Goal: Information Seeking & Learning: Understand process/instructions

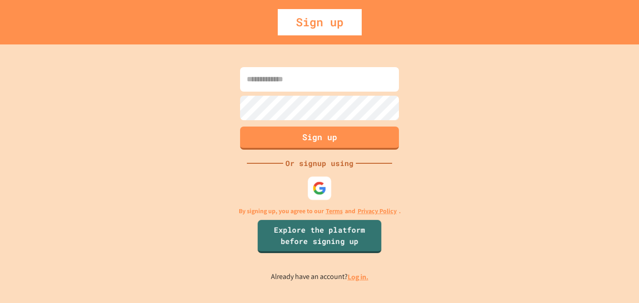
click at [318, 184] on img at bounding box center [320, 188] width 14 height 14
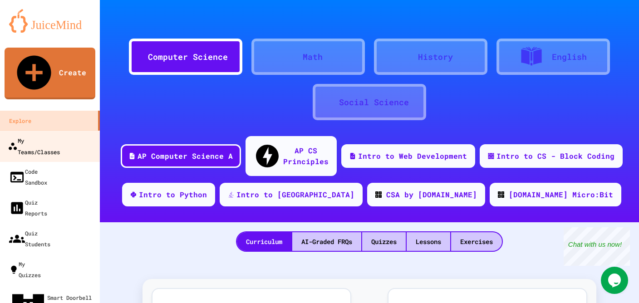
click at [42, 130] on link "My Teams/Classes" at bounding box center [50, 146] width 103 height 32
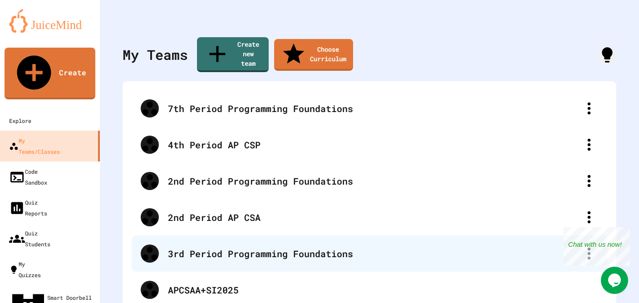
click at [199, 247] on div "3rd Period Programming Foundations" at bounding box center [374, 254] width 412 height 14
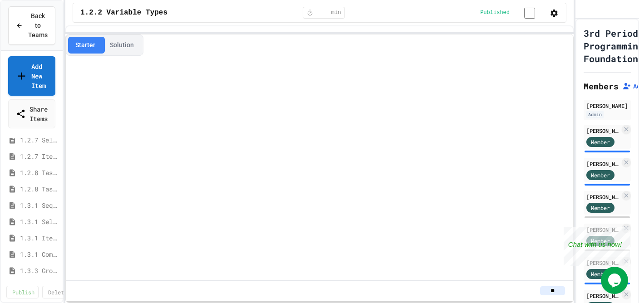
scroll to position [45, 0]
click at [33, 264] on span "1.3.3 Grocery Store Task" at bounding box center [37, 267] width 35 height 10
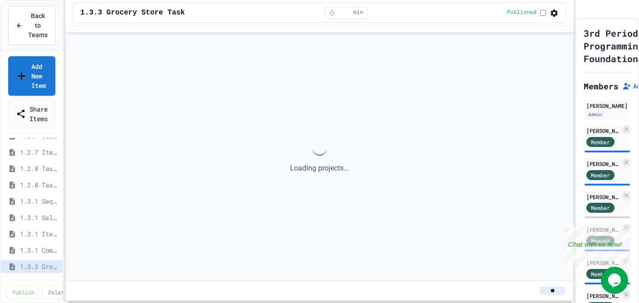
scroll to position [38, 0]
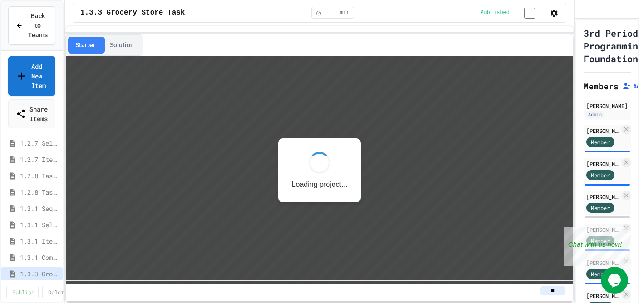
click at [118, 48] on button "Solution" at bounding box center [122, 45] width 39 height 17
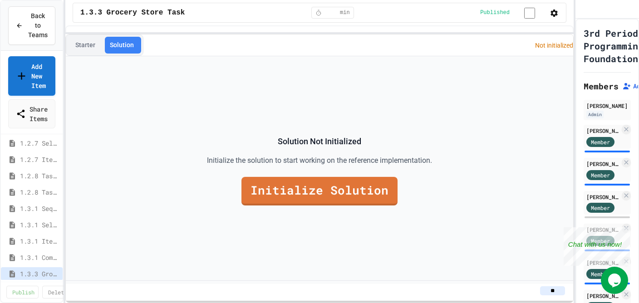
click at [93, 55] on div "Starter Solution" at bounding box center [105, 44] width 78 height 21
click at [78, 47] on button "Starter" at bounding box center [85, 45] width 34 height 17
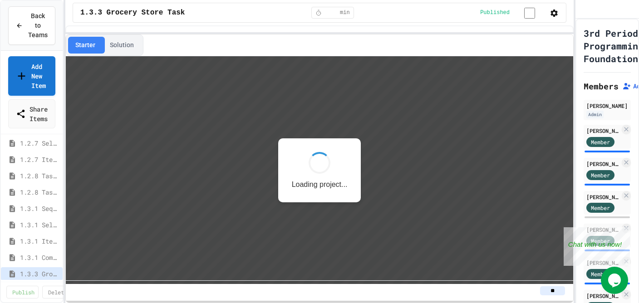
scroll to position [0, 0]
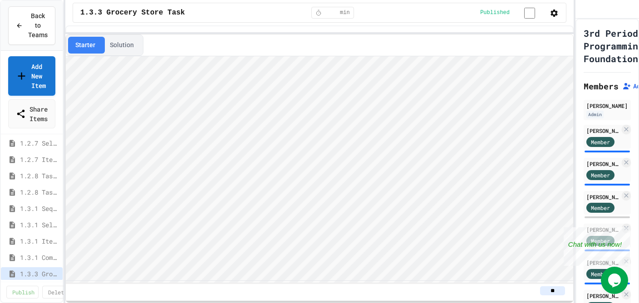
click at [122, 49] on button "Solution" at bounding box center [122, 45] width 39 height 17
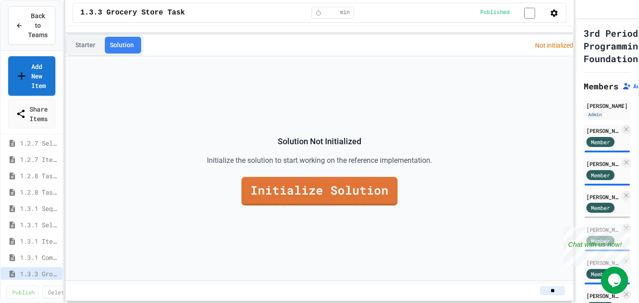
click at [279, 199] on link "Initialize Solution" at bounding box center [319, 191] width 156 height 29
